Goal: Browse casually

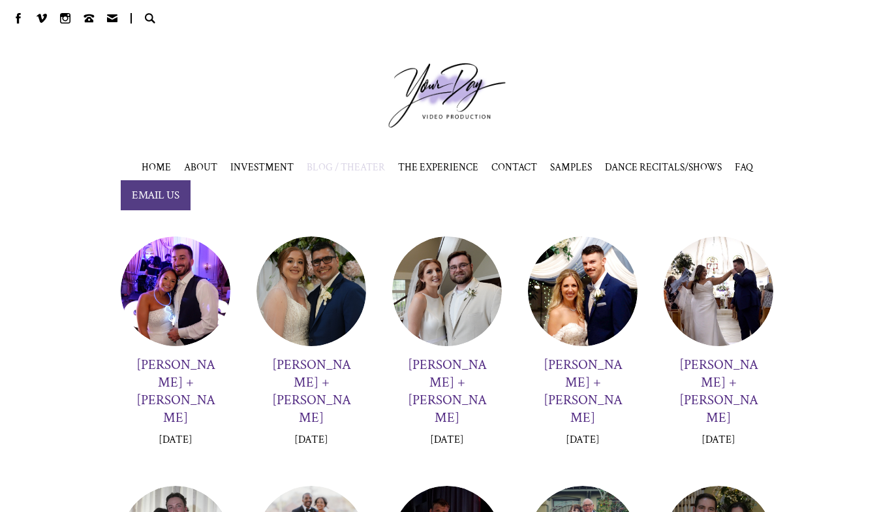
click at [161, 286] on div at bounding box center [176, 291] width 110 height 110
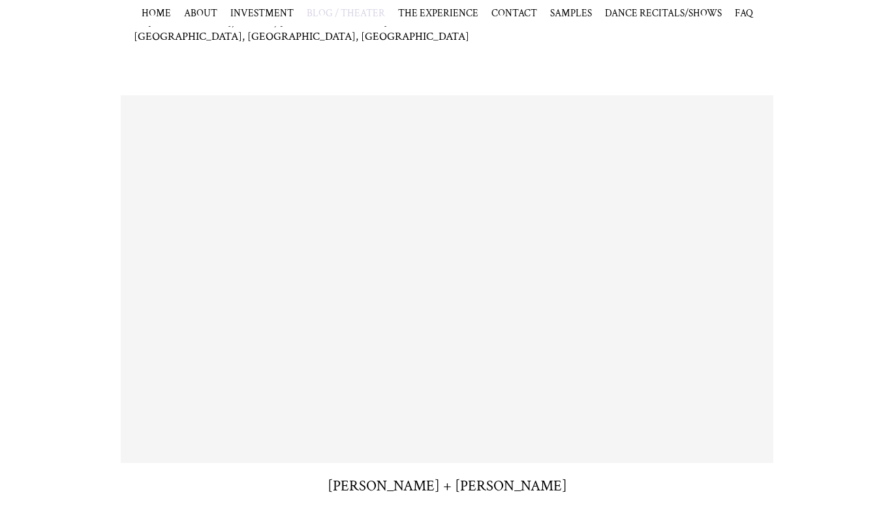
scroll to position [392, 0]
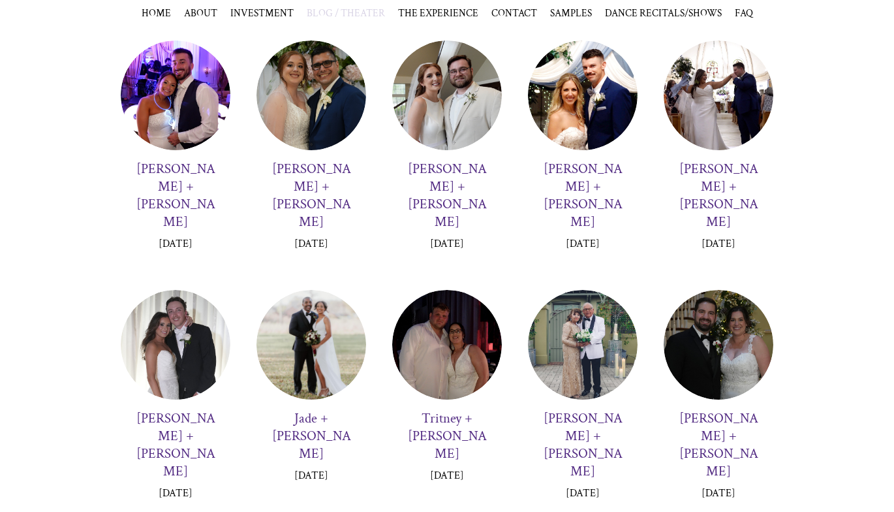
scroll to position [392, 0]
